Goal: Information Seeking & Learning: Learn about a topic

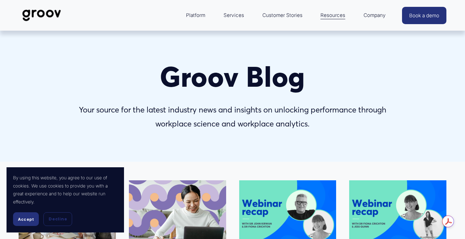
click at [289, 110] on p "Your source for the latest industry news and insights on unlocking performance …" at bounding box center [232, 117] width 320 height 28
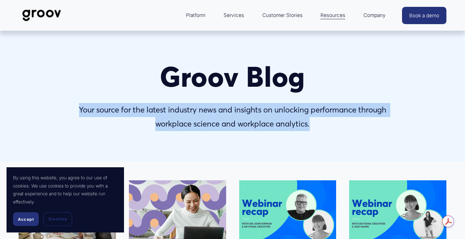
click at [289, 110] on p "Your source for the latest industry news and insights on unlocking performance …" at bounding box center [232, 117] width 320 height 28
click at [29, 213] on button "Accept" at bounding box center [26, 219] width 26 height 14
